Goal: Find specific page/section: Find specific page/section

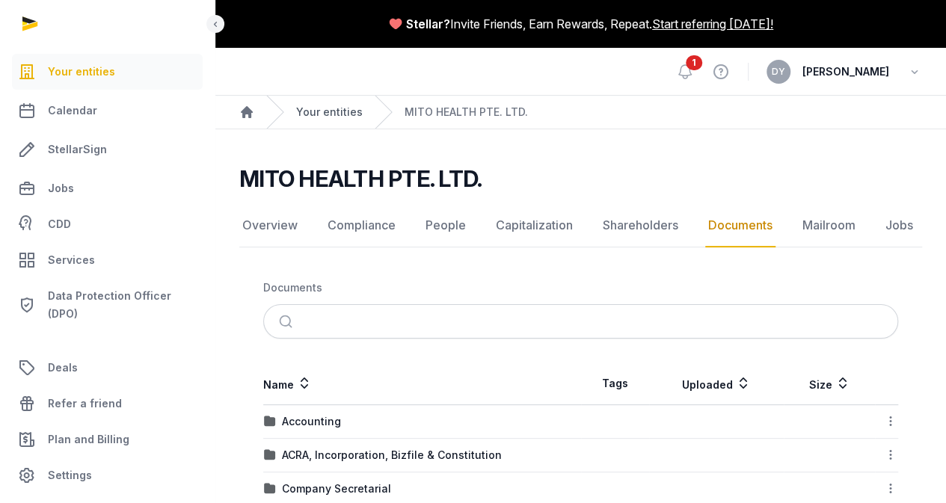
click at [336, 117] on link "Your entities" at bounding box center [329, 112] width 67 height 15
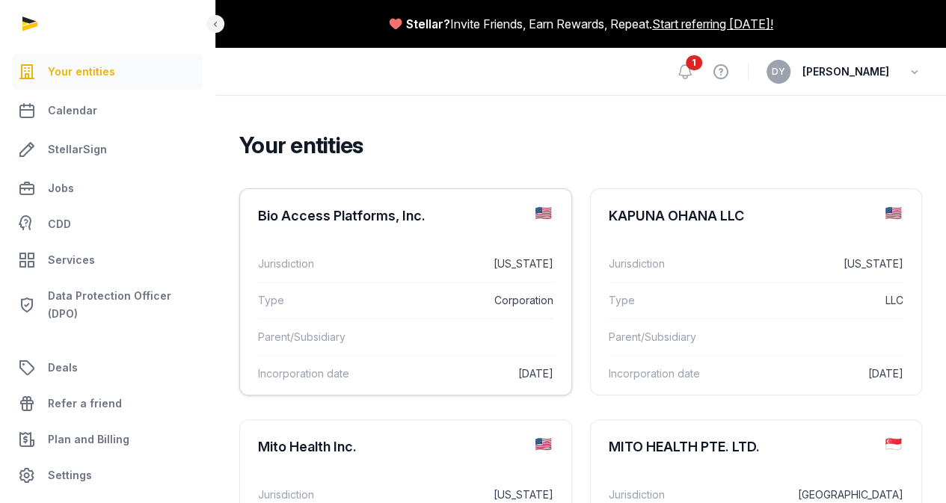
click at [345, 225] on div "Bio Access Platforms, Inc." at bounding box center [341, 216] width 167 height 18
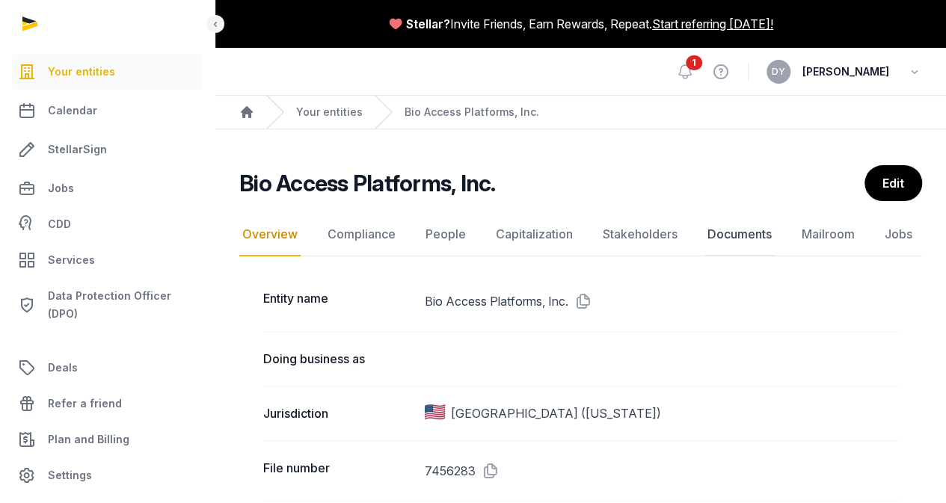
click at [706, 235] on link "Documents" at bounding box center [739, 234] width 70 height 43
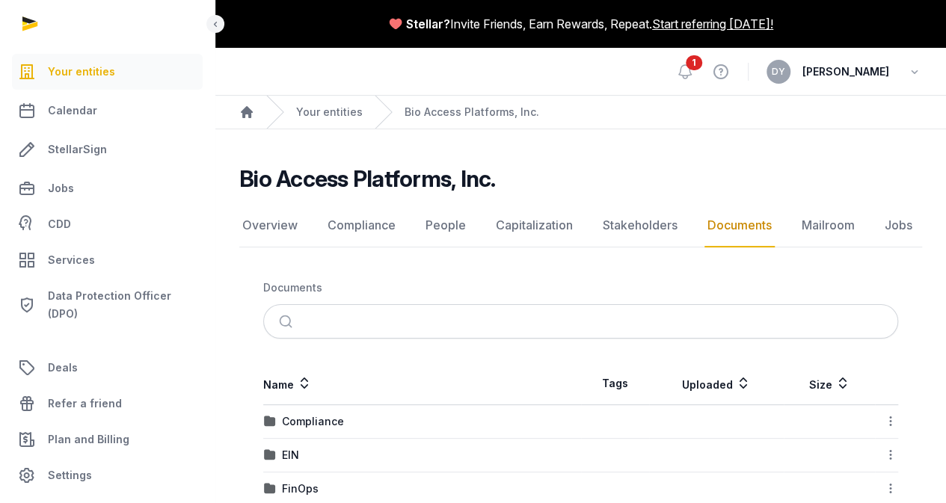
scroll to position [224, 0]
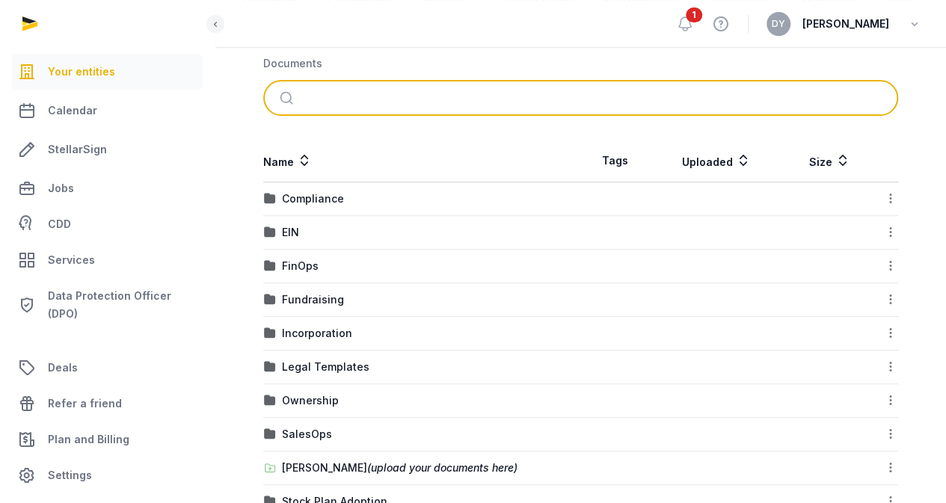
click at [464, 96] on input "search" at bounding box center [598, 97] width 585 height 33
type input "*"
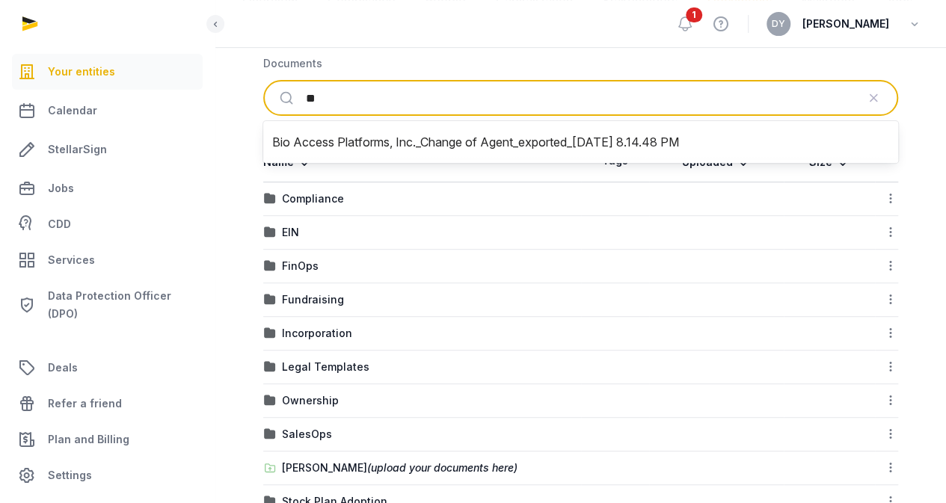
type input "*"
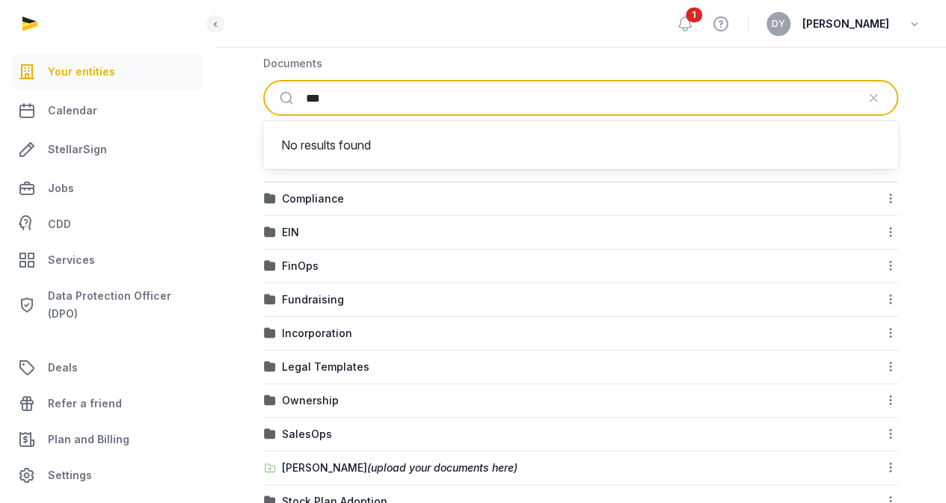
type input "***"
click at [271, 81] on button "submit" at bounding box center [288, 97] width 35 height 33
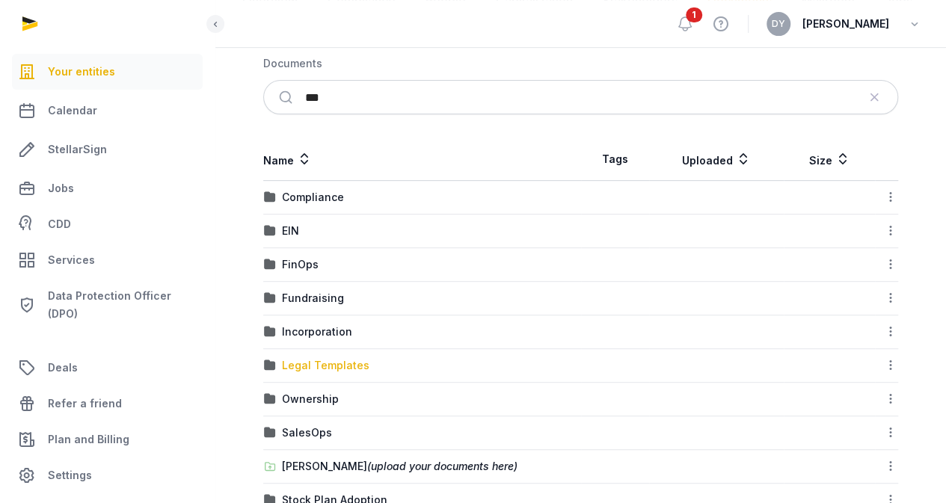
click at [339, 358] on div "Legal Templates" at bounding box center [325, 365] width 87 height 15
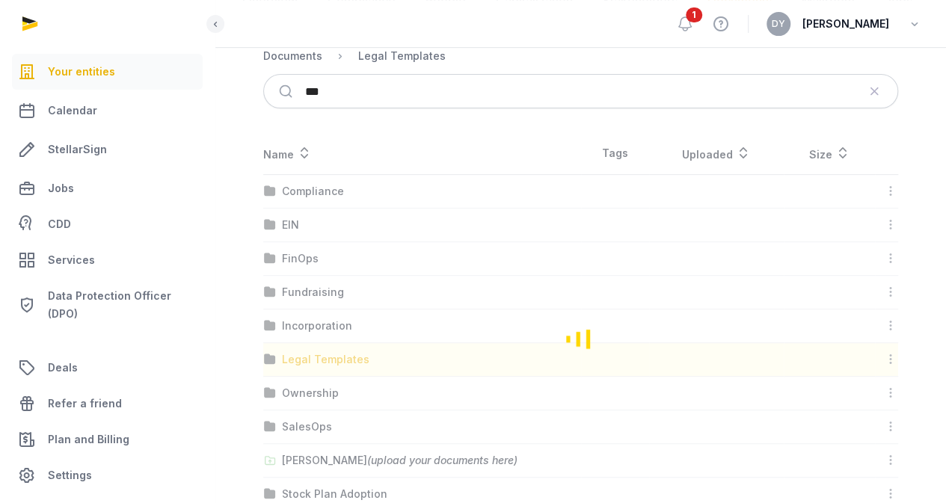
scroll to position [167, 0]
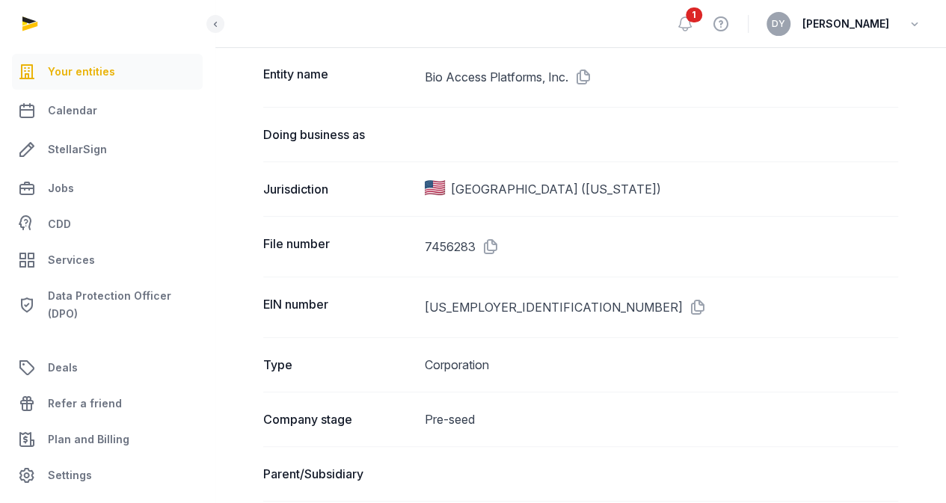
scroll to position [598, 0]
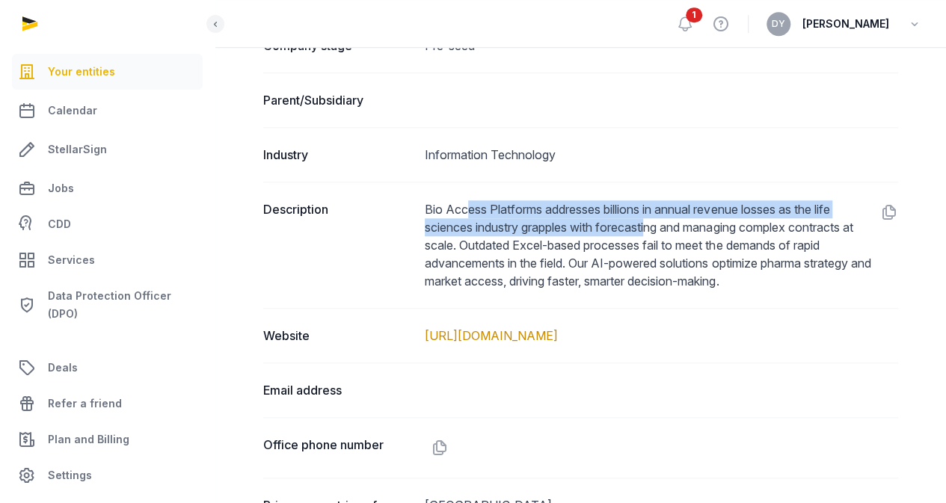
drag, startPoint x: 469, startPoint y: 211, endPoint x: 673, endPoint y: 230, distance: 204.2
click at [673, 230] on dd "Bio Access Platforms addresses billions in annual revenue losses as the life sc…" at bounding box center [661, 245] width 473 height 90
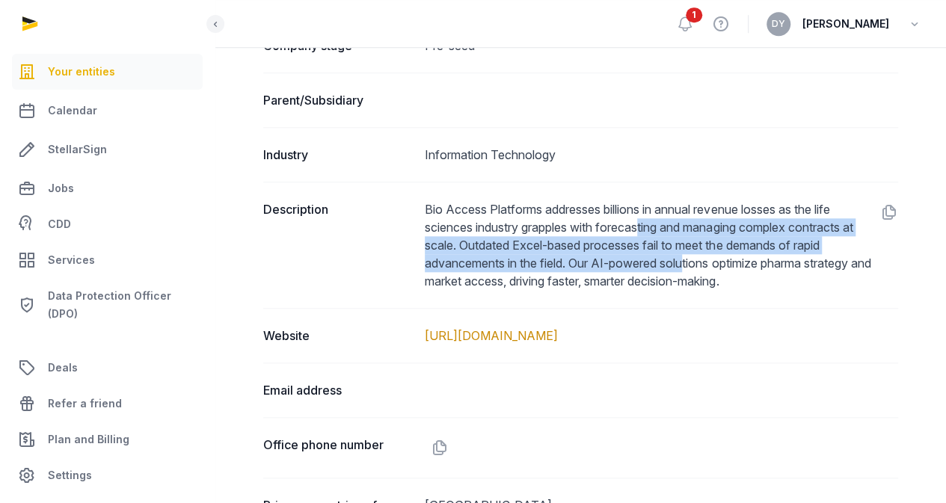
drag, startPoint x: 691, startPoint y: 268, endPoint x: 645, endPoint y: 224, distance: 64.0
click at [645, 224] on dd "Bio Access Platforms addresses billions in annual revenue losses as the life sc…" at bounding box center [661, 245] width 473 height 90
click at [645, 223] on dd "Bio Access Platforms addresses billions in annual revenue losses as the life sc…" at bounding box center [661, 245] width 473 height 90
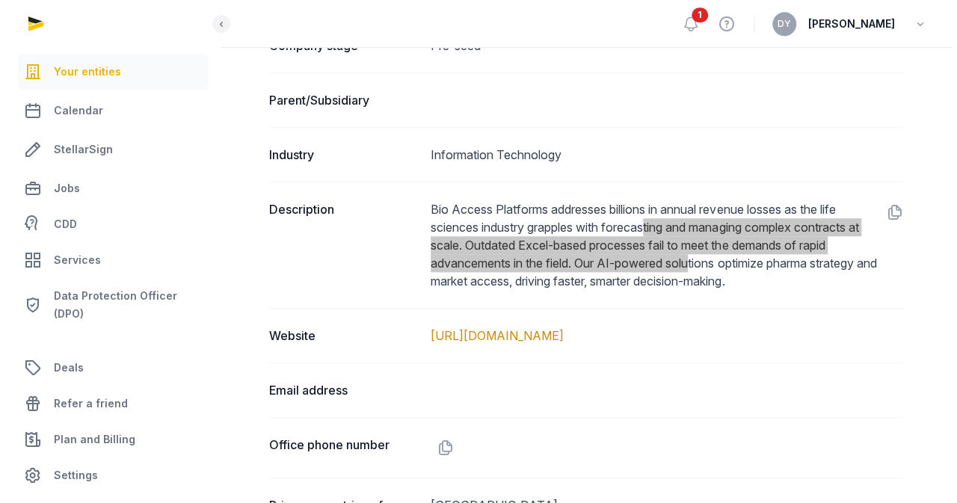
scroll to position [972, 0]
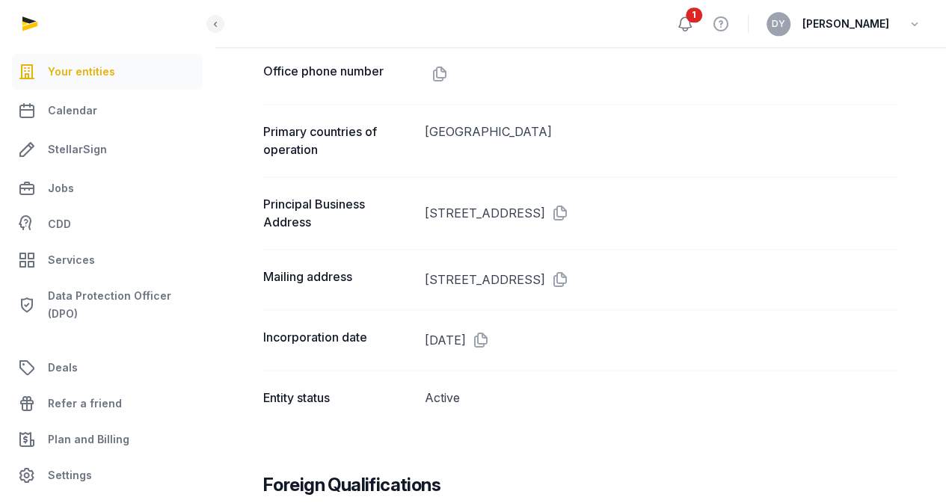
click at [694, 23] on icon at bounding box center [685, 24] width 18 height 18
